Goal: Task Accomplishment & Management: Complete application form

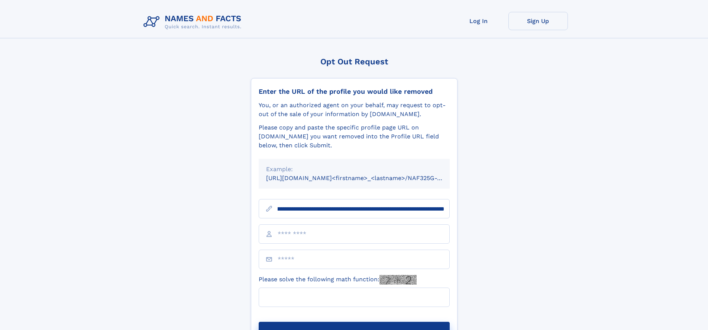
scroll to position [0, 88]
type input "**********"
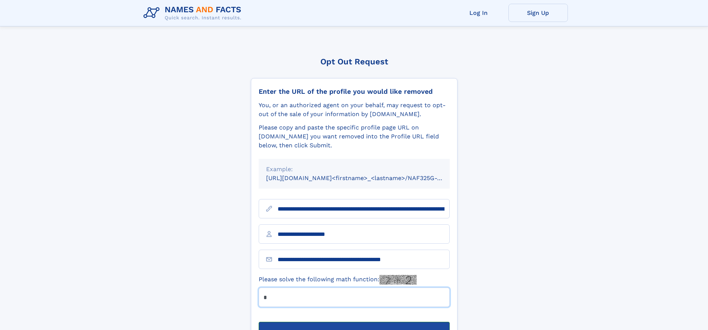
type input "*"
click at [354, 321] on button "Submit Opt Out Request" at bounding box center [354, 333] width 191 height 24
